Goal: Task Accomplishment & Management: Manage account settings

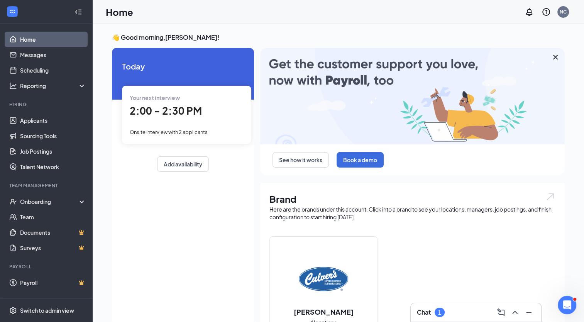
click at [192, 128] on div "Onsite Interview with 2 applicants" at bounding box center [187, 131] width 114 height 8
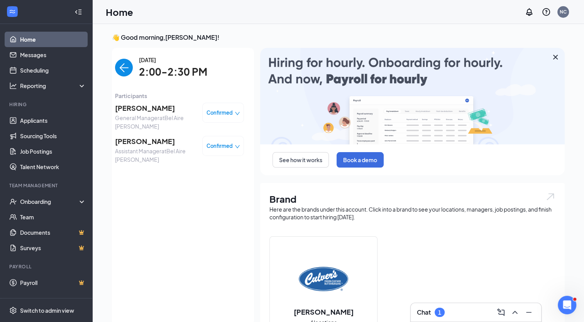
scroll to position [3, 0]
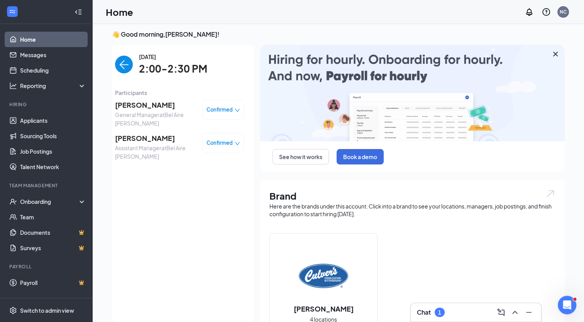
click at [124, 68] on img "back-button" at bounding box center [124, 65] width 18 height 18
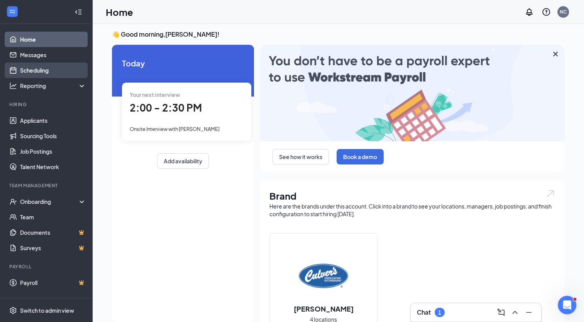
click at [39, 68] on link "Scheduling" at bounding box center [53, 70] width 66 height 15
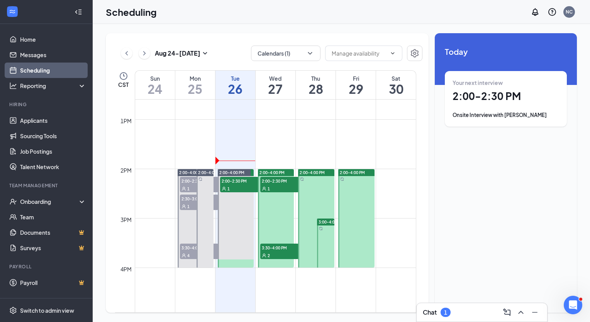
scroll to position [630, 0]
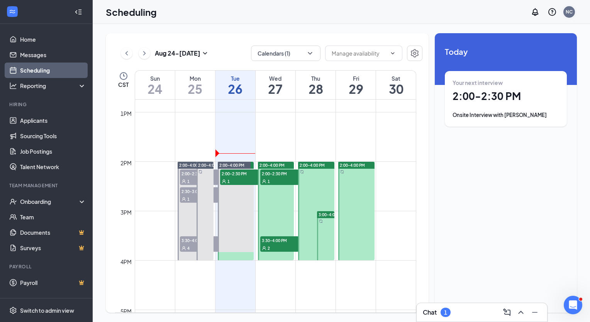
click at [573, 12] on div "NC" at bounding box center [569, 12] width 12 height 12
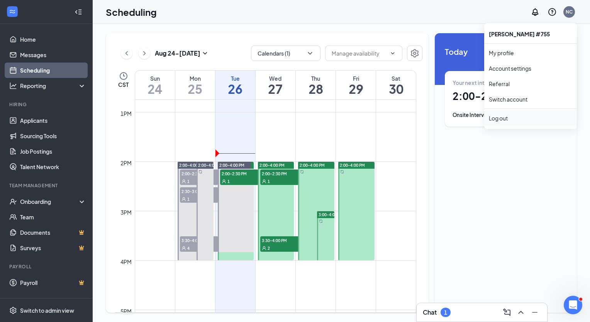
click at [500, 119] on div "Log out" at bounding box center [530, 118] width 83 height 8
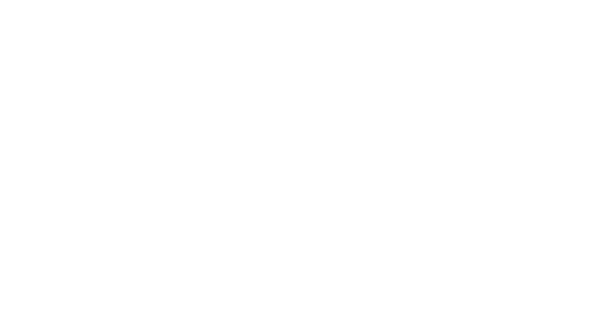
click at [575, 15] on body at bounding box center [295, 161] width 590 height 322
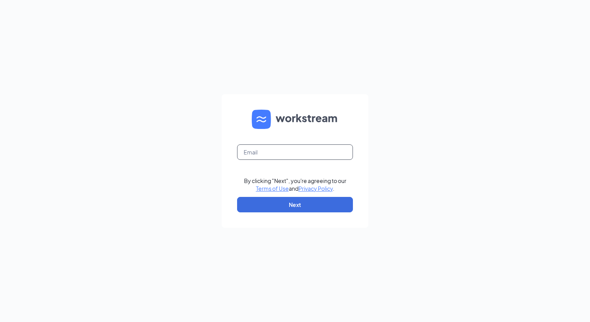
drag, startPoint x: 286, startPoint y: 154, endPoint x: 289, endPoint y: 151, distance: 4.1
click at [286, 153] on input "text" at bounding box center [295, 151] width 116 height 15
type input "maizeagm@wichitarestaurantgroup.com"
click at [320, 207] on button "Next" at bounding box center [295, 204] width 116 height 15
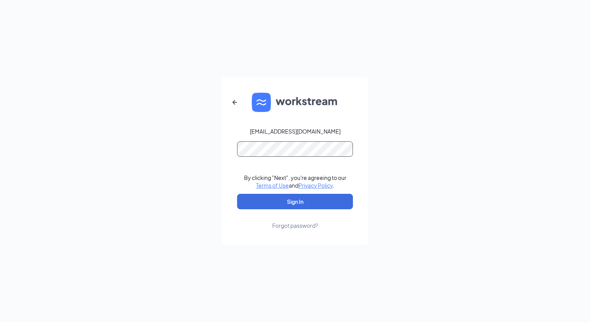
click at [237, 194] on button "Sign In" at bounding box center [295, 201] width 116 height 15
click at [304, 203] on button "Sign In" at bounding box center [295, 201] width 116 height 15
click at [179, 119] on div "maizeagm@wichitarestaurantgroup.com Credential mismatches. By clicking "Next", …" at bounding box center [295, 161] width 590 height 322
click at [237, 194] on button "Sign In" at bounding box center [295, 201] width 116 height 15
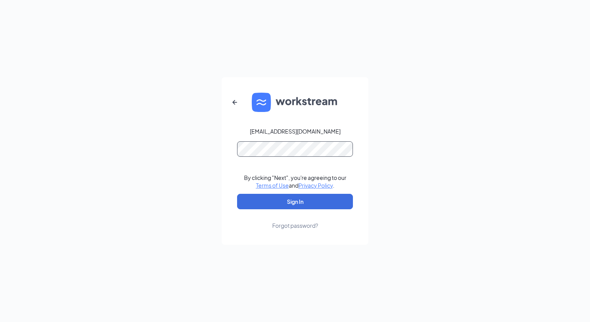
click at [237, 194] on button "Sign In" at bounding box center [295, 201] width 116 height 15
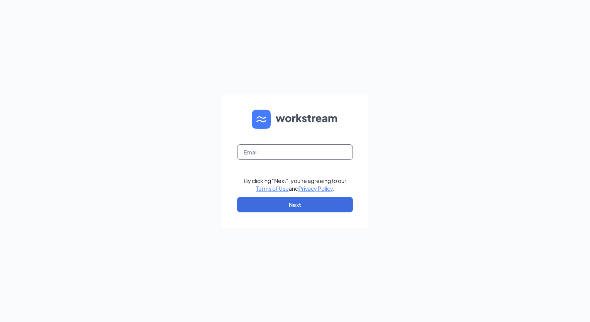
click at [294, 155] on input "text" at bounding box center [295, 151] width 116 height 15
type input "[EMAIL_ADDRESS][DOMAIN_NAME]"
click at [311, 206] on button "Next" at bounding box center [295, 204] width 116 height 15
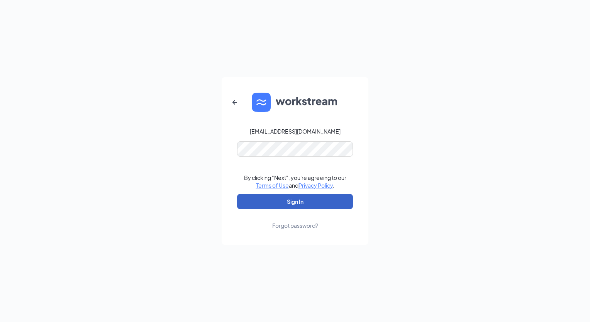
click at [317, 198] on button "Sign In" at bounding box center [295, 201] width 116 height 15
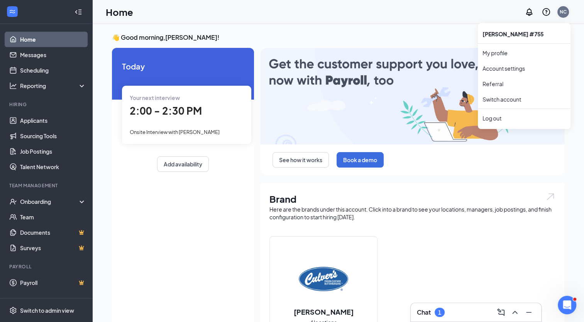
click at [564, 14] on div "NC" at bounding box center [563, 11] width 7 height 7
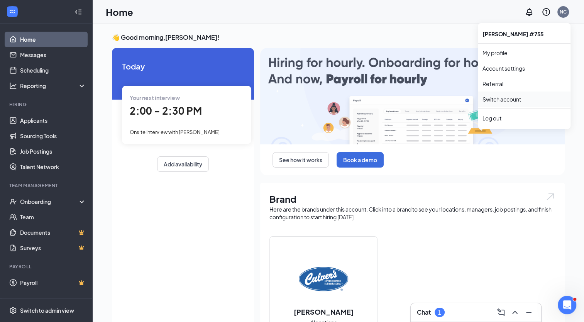
click at [513, 97] on link "Switch account" at bounding box center [502, 99] width 39 height 7
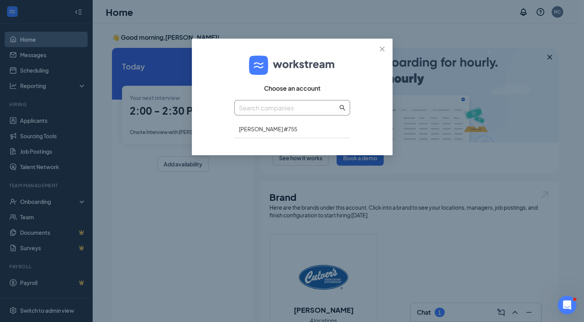
click at [269, 109] on input "text" at bounding box center [288, 108] width 99 height 10
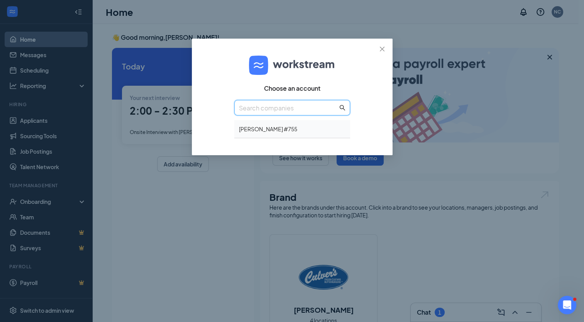
click at [273, 128] on div "Culver's #755" at bounding box center [292, 129] width 116 height 18
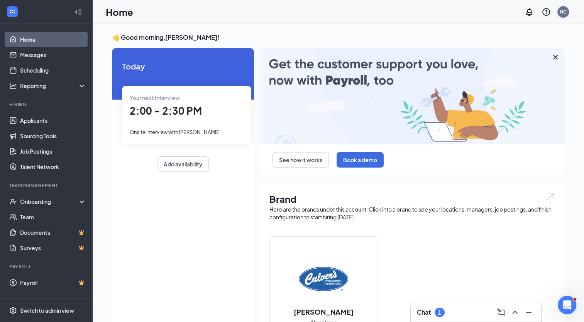
click at [567, 13] on div "NC" at bounding box center [563, 12] width 12 height 12
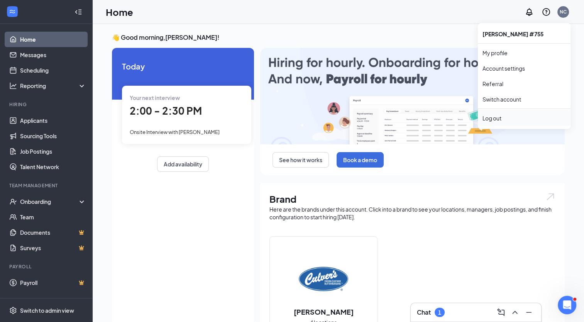
click at [508, 120] on div "Log out" at bounding box center [524, 118] width 83 height 8
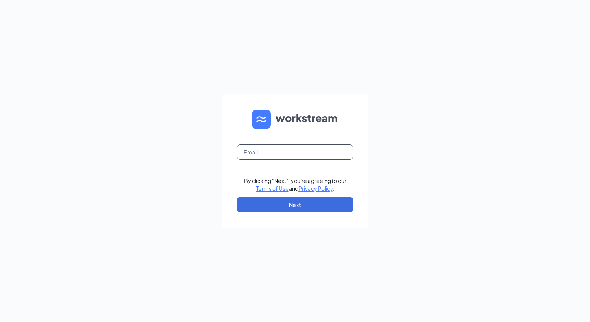
click at [283, 147] on input "text" at bounding box center [295, 151] width 116 height 15
type input "maizeagm@wichitarestaurantgroup.com"
click at [285, 205] on button "Next" at bounding box center [295, 204] width 116 height 15
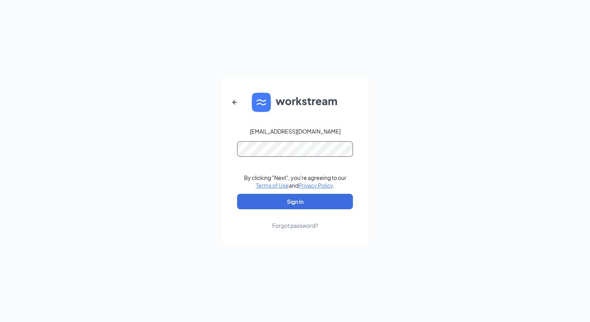
click at [237, 194] on button "Sign In" at bounding box center [295, 201] width 116 height 15
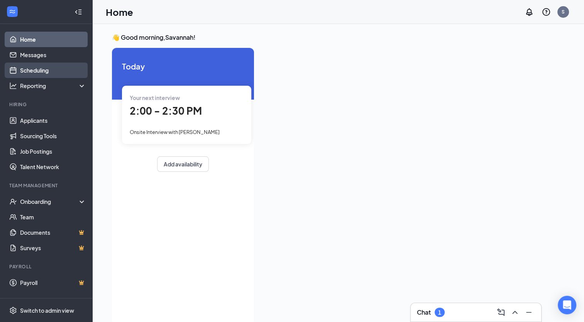
click at [43, 73] on link "Scheduling" at bounding box center [53, 70] width 66 height 15
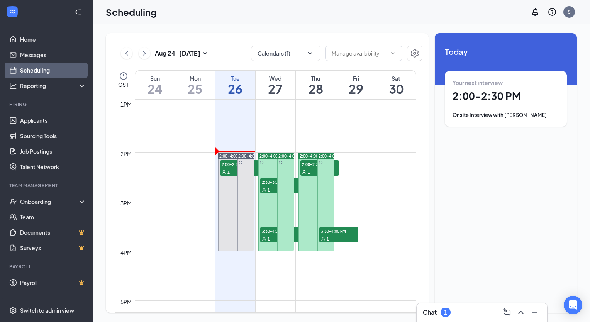
scroll to position [662, 0]
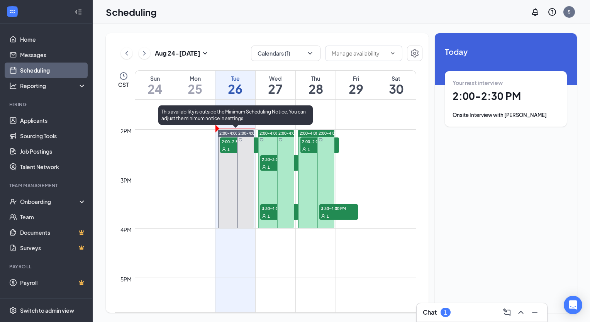
click at [227, 146] on div "1" at bounding box center [239, 149] width 39 height 8
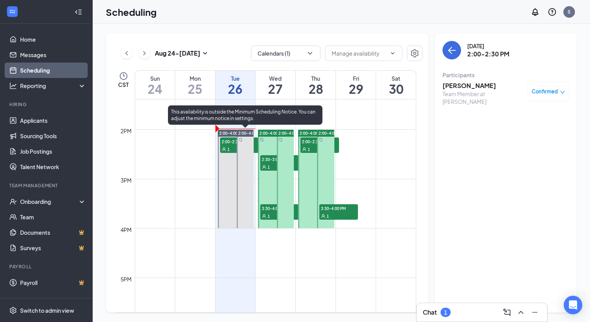
click at [245, 132] on span "2:00-4:00 PM" at bounding box center [250, 132] width 25 height 5
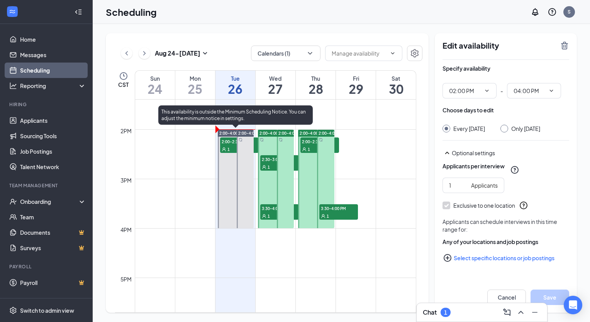
click at [227, 134] on span "2:00-4:00 PM" at bounding box center [231, 132] width 25 height 5
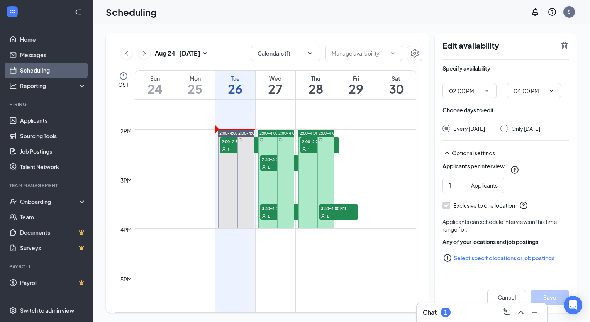
click at [572, 9] on div "S" at bounding box center [569, 12] width 12 height 12
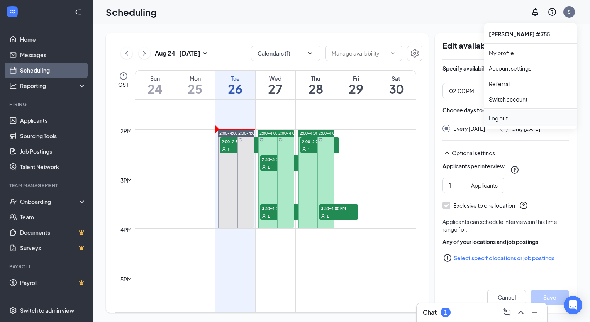
click at [505, 122] on li "Log out" at bounding box center [530, 117] width 93 height 15
